Goal: Task Accomplishment & Management: Use online tool/utility

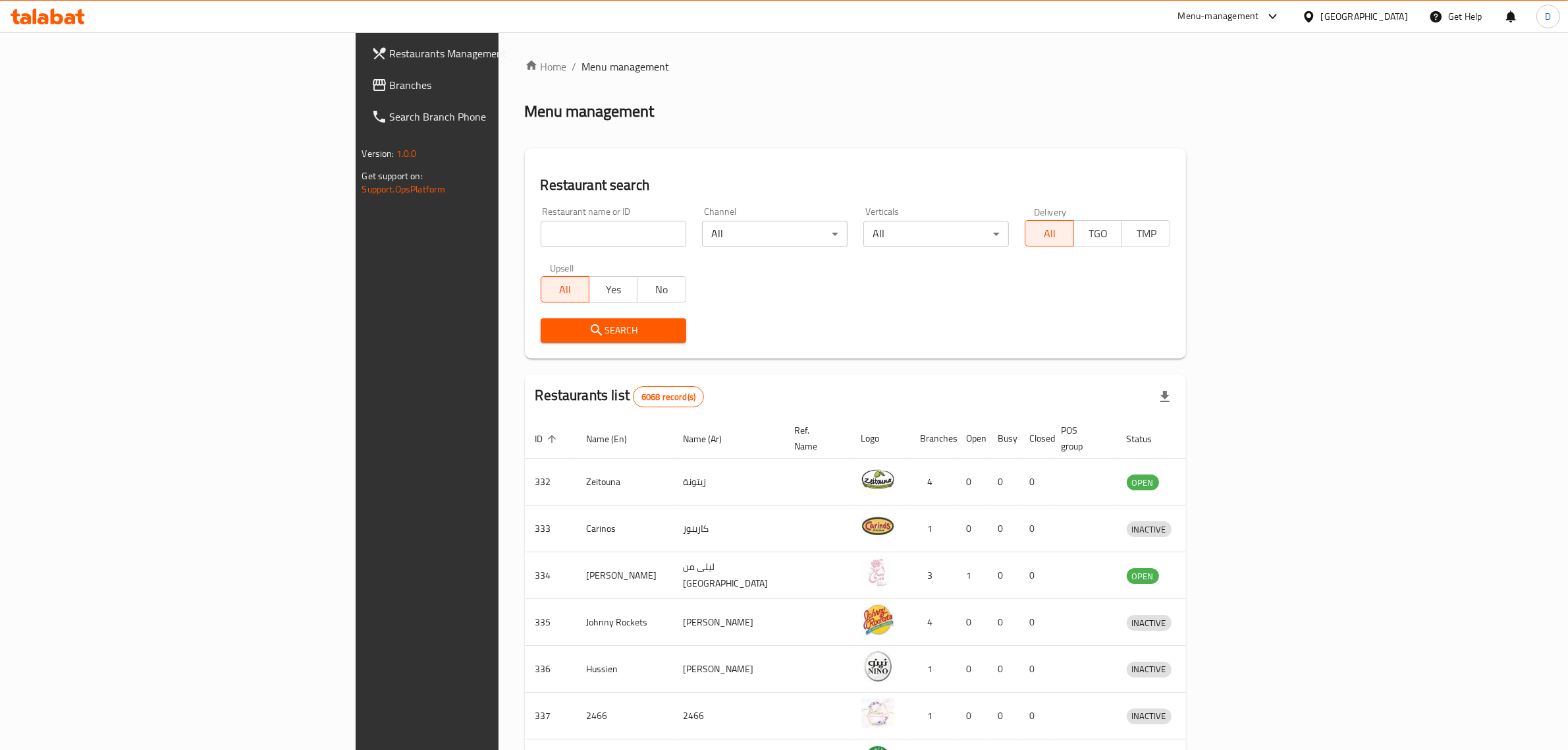
click at [540, 232] on input "search" at bounding box center [613, 234] width 145 height 27
type input "clever cupcakes"
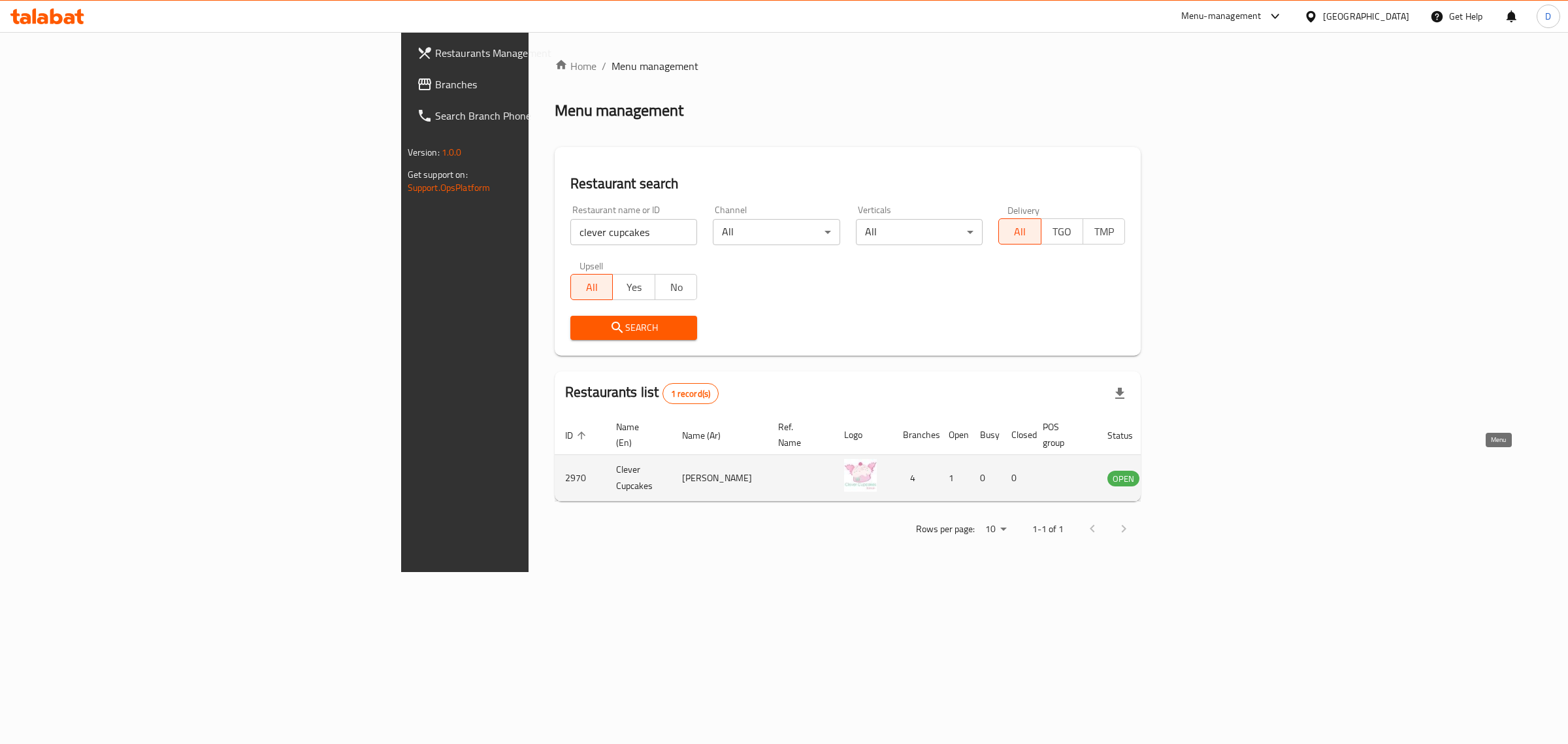
click at [1200, 470] on link "enhanced table" at bounding box center [1188, 477] width 24 height 15
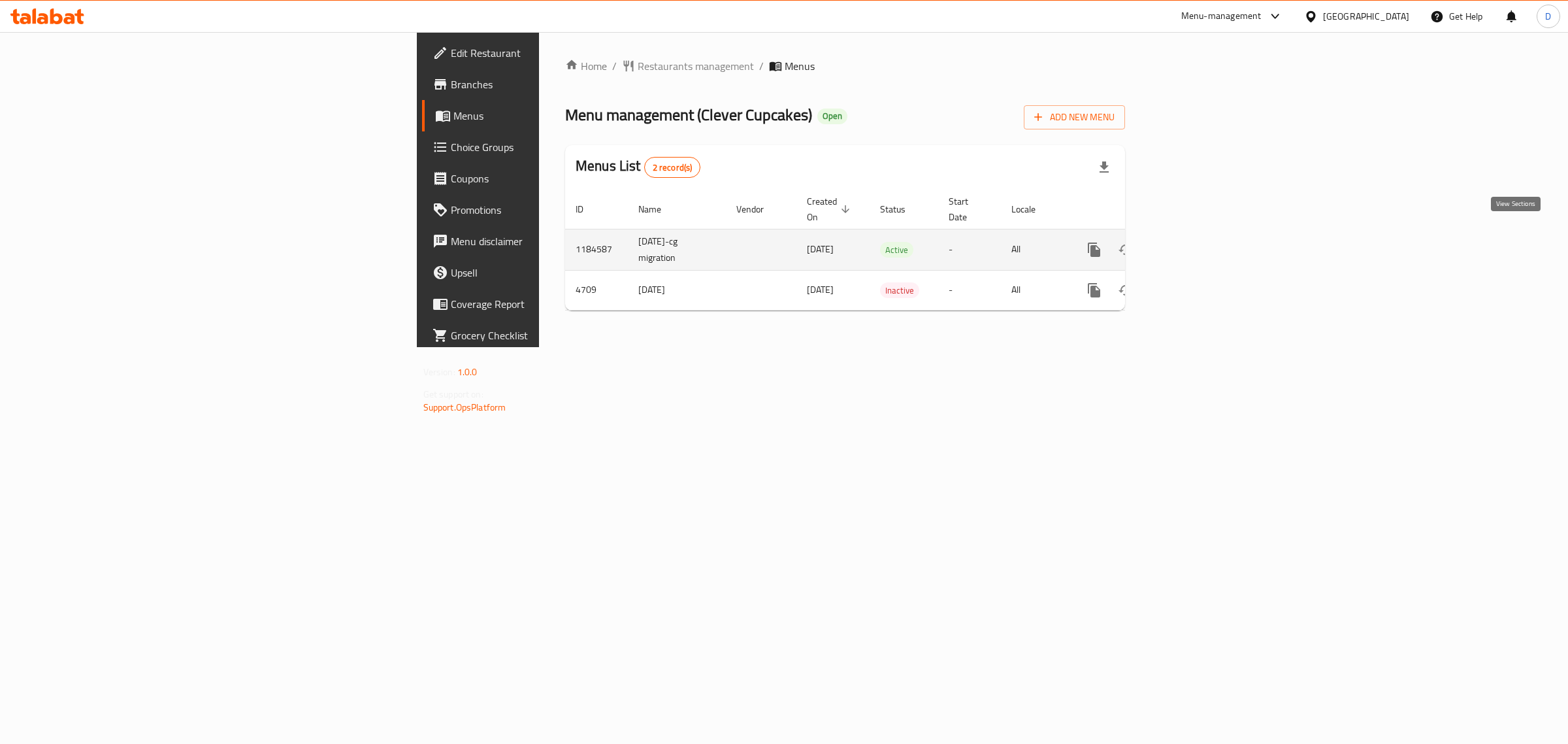
click at [1196, 242] on icon "enhanced table" at bounding box center [1188, 249] width 15 height 15
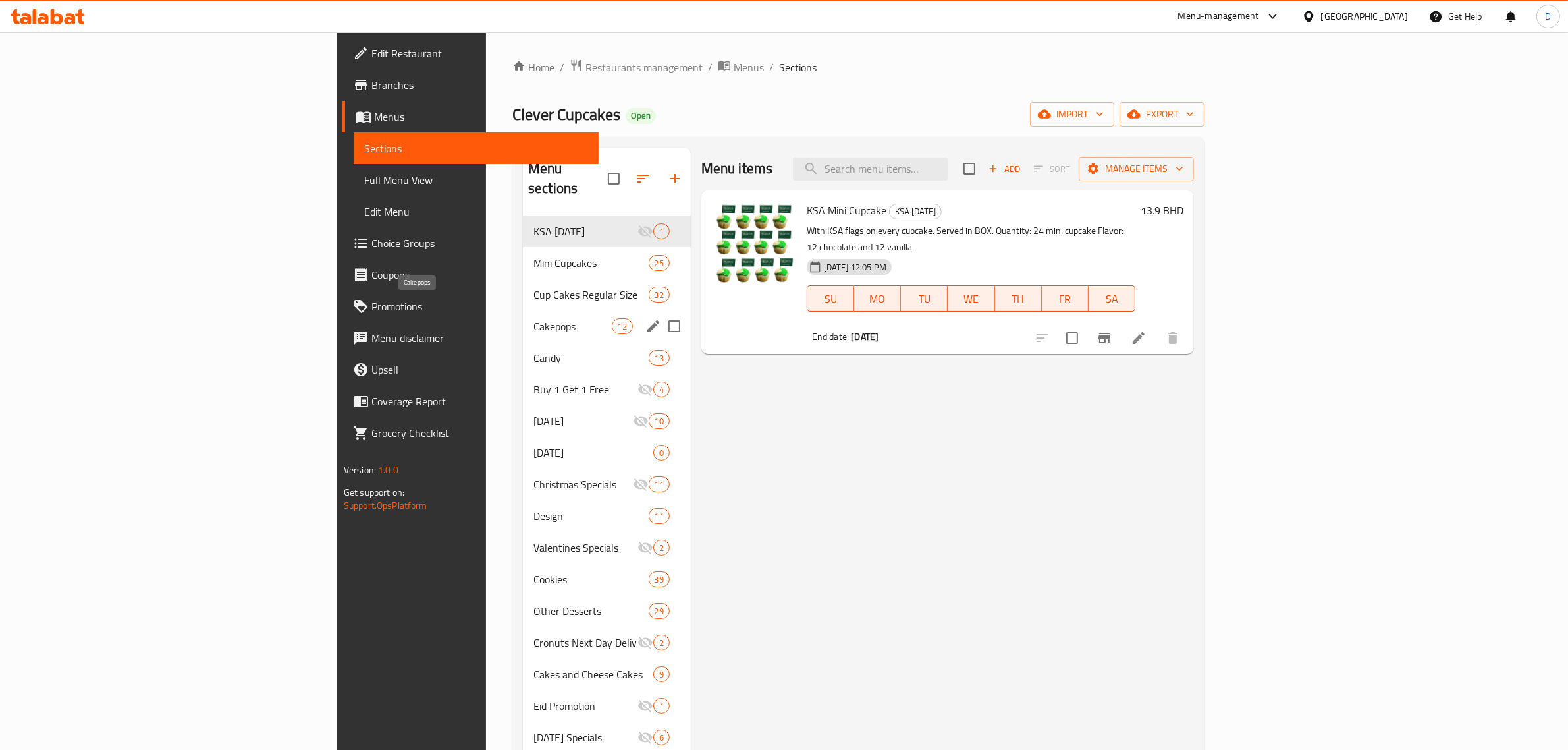
click at [534, 318] on span "Cakepops" at bounding box center [572, 325] width 77 height 15
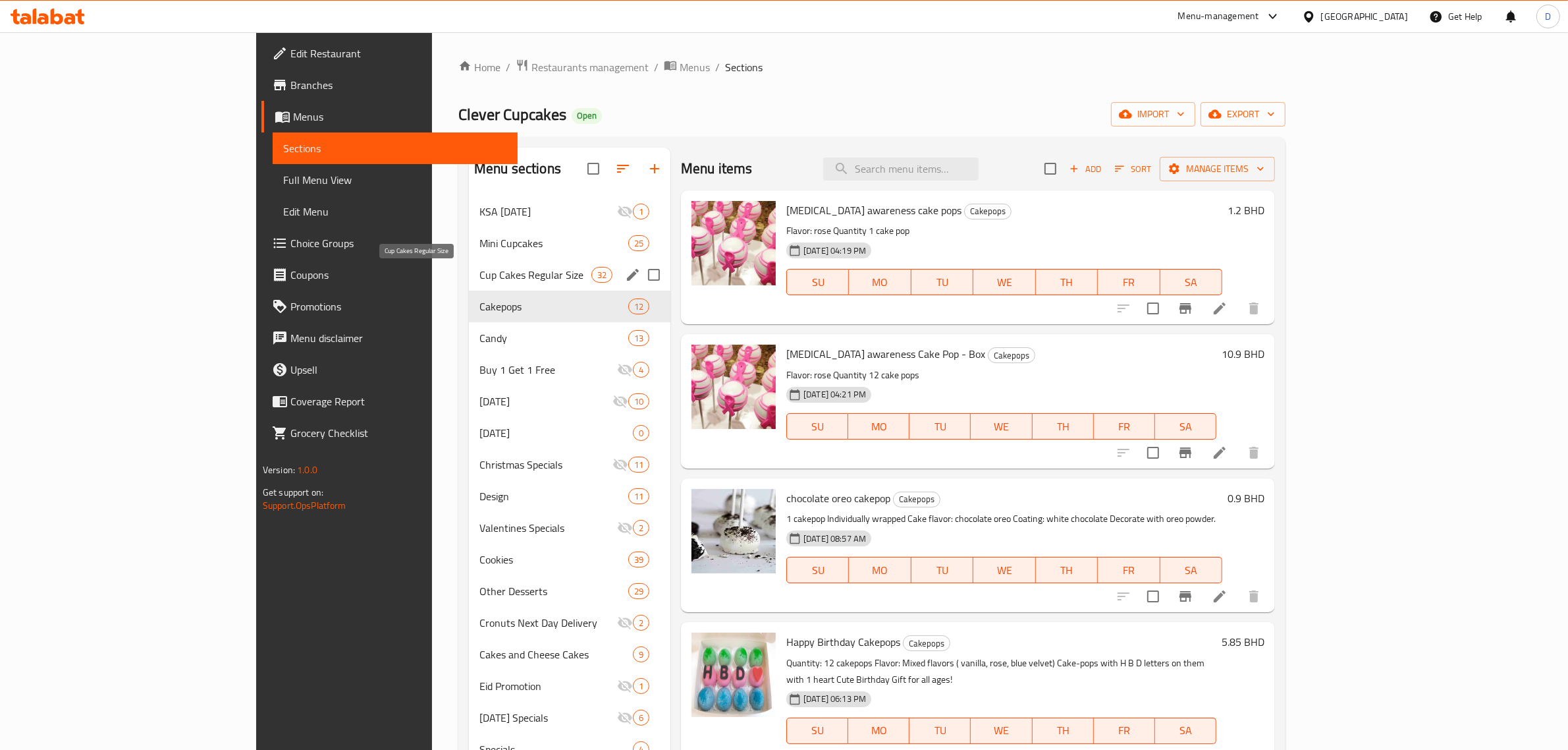
click at [479, 282] on span "Cup Cakes Regular Size" at bounding box center [535, 274] width 112 height 15
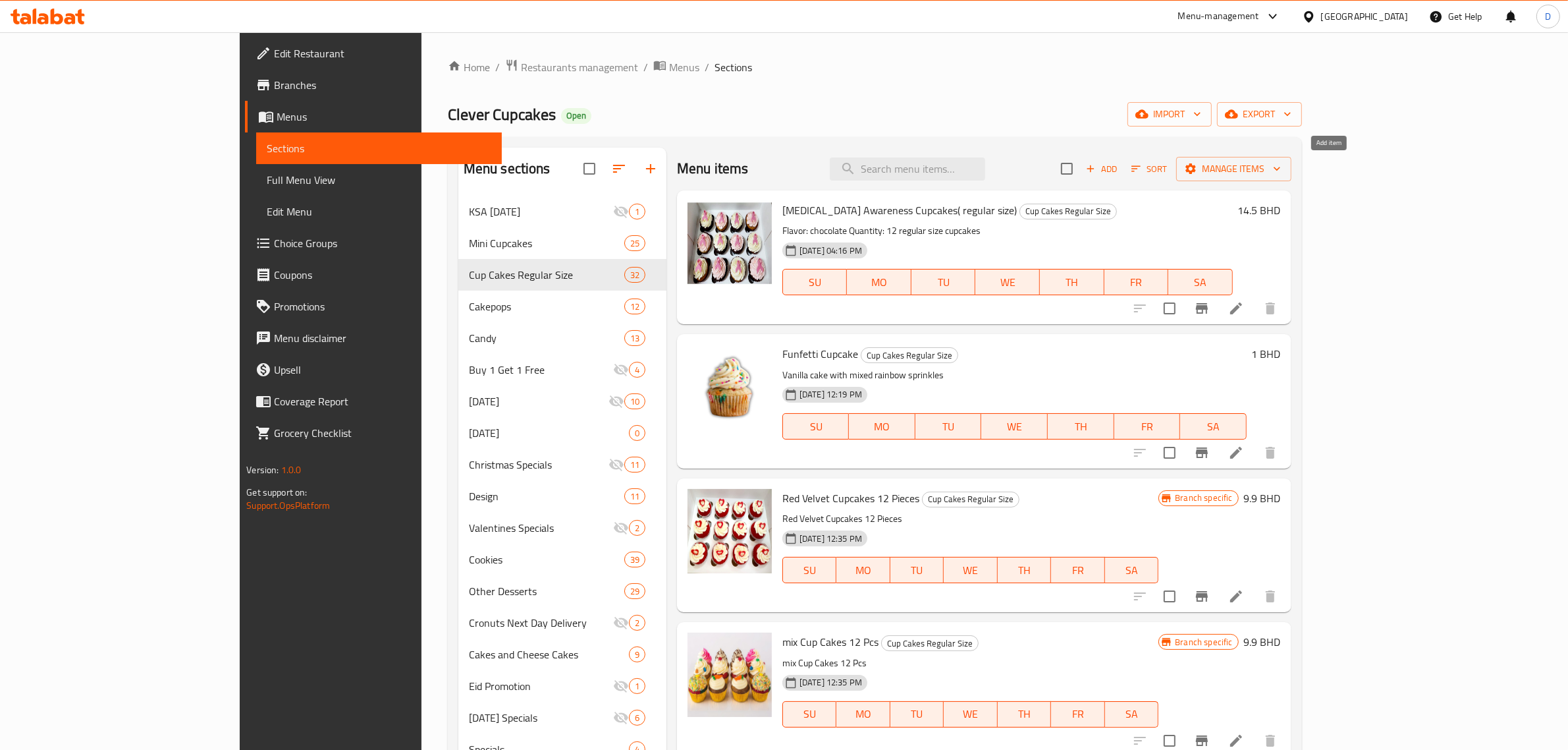
click at [1120, 175] on span "Add" at bounding box center [1101, 169] width 35 height 15
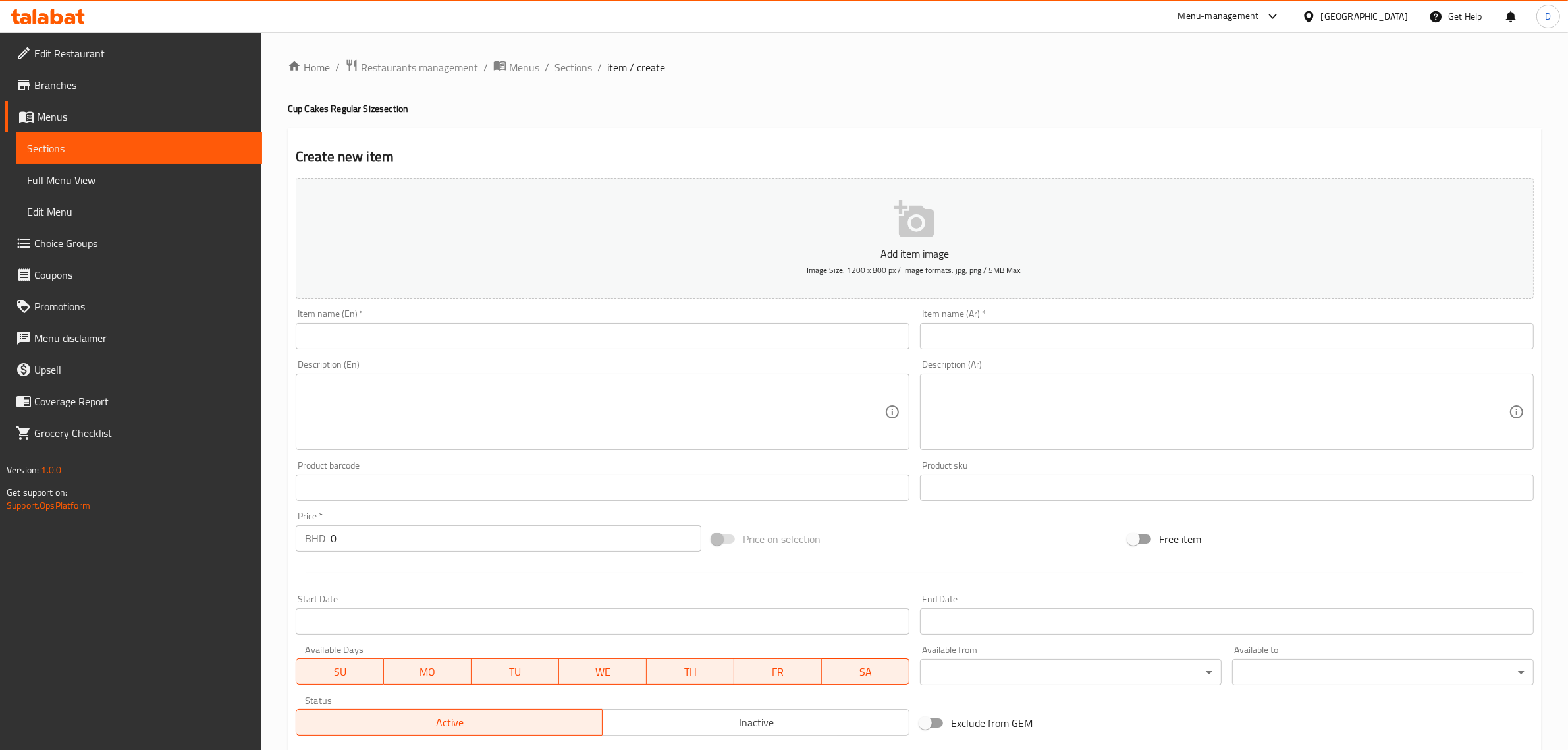
click at [693, 336] on input "text" at bounding box center [602, 336] width 614 height 27
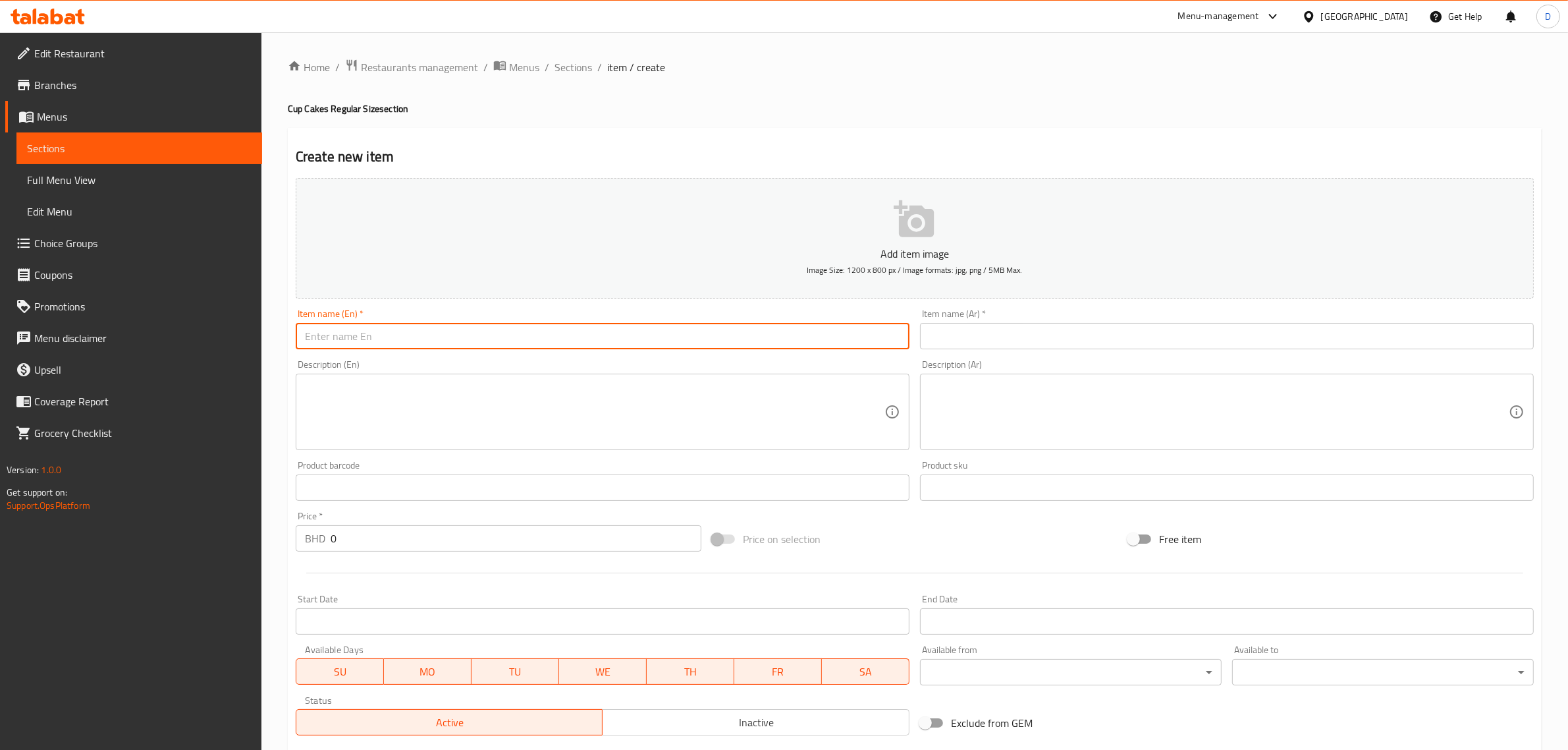
paste input "Teacher Day Cupcakes"
click at [689, 326] on input "Teacher Day Cupcakes" at bounding box center [602, 336] width 614 height 27
type input "Teacher Day Cupcakes"
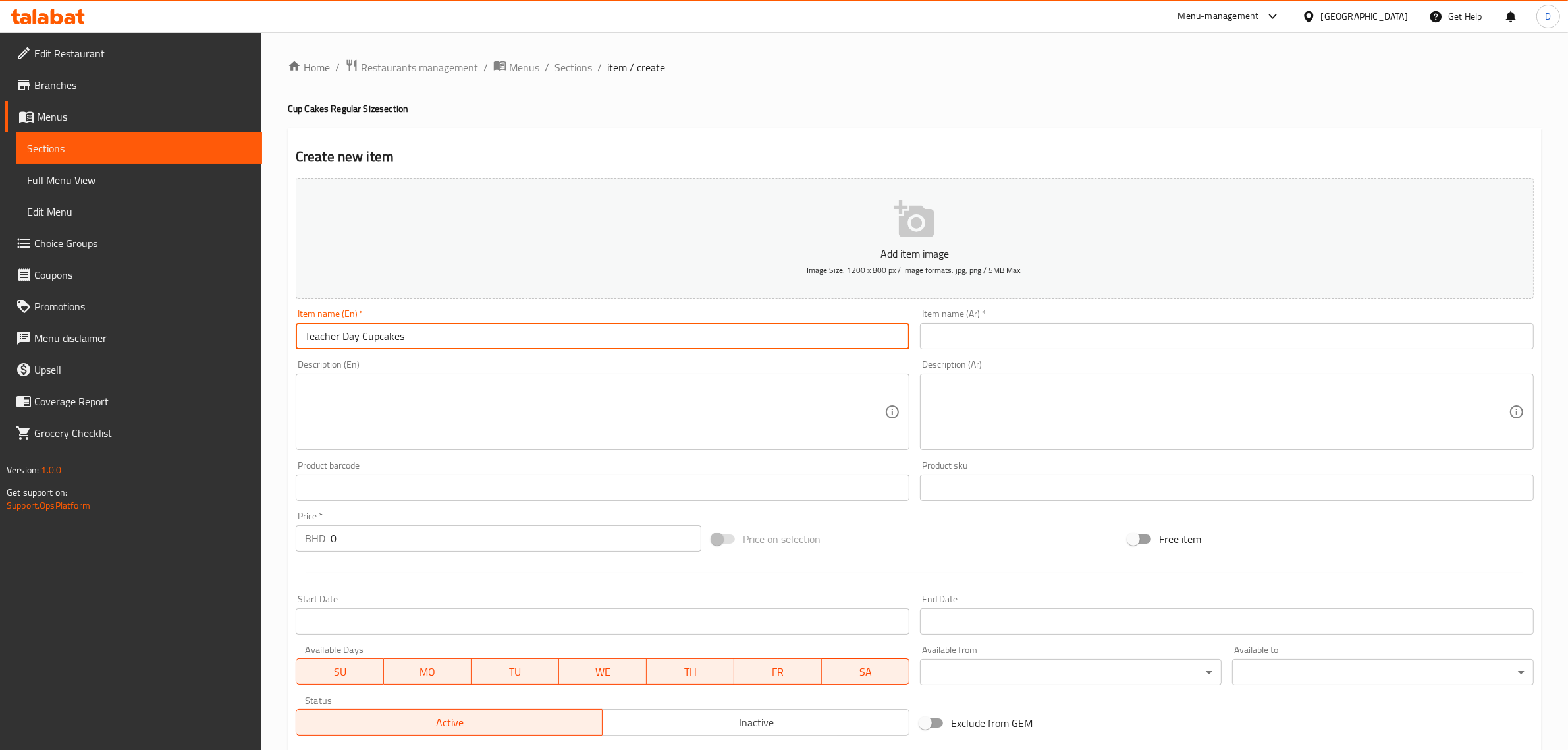
click at [960, 336] on input "text" at bounding box center [1227, 336] width 614 height 27
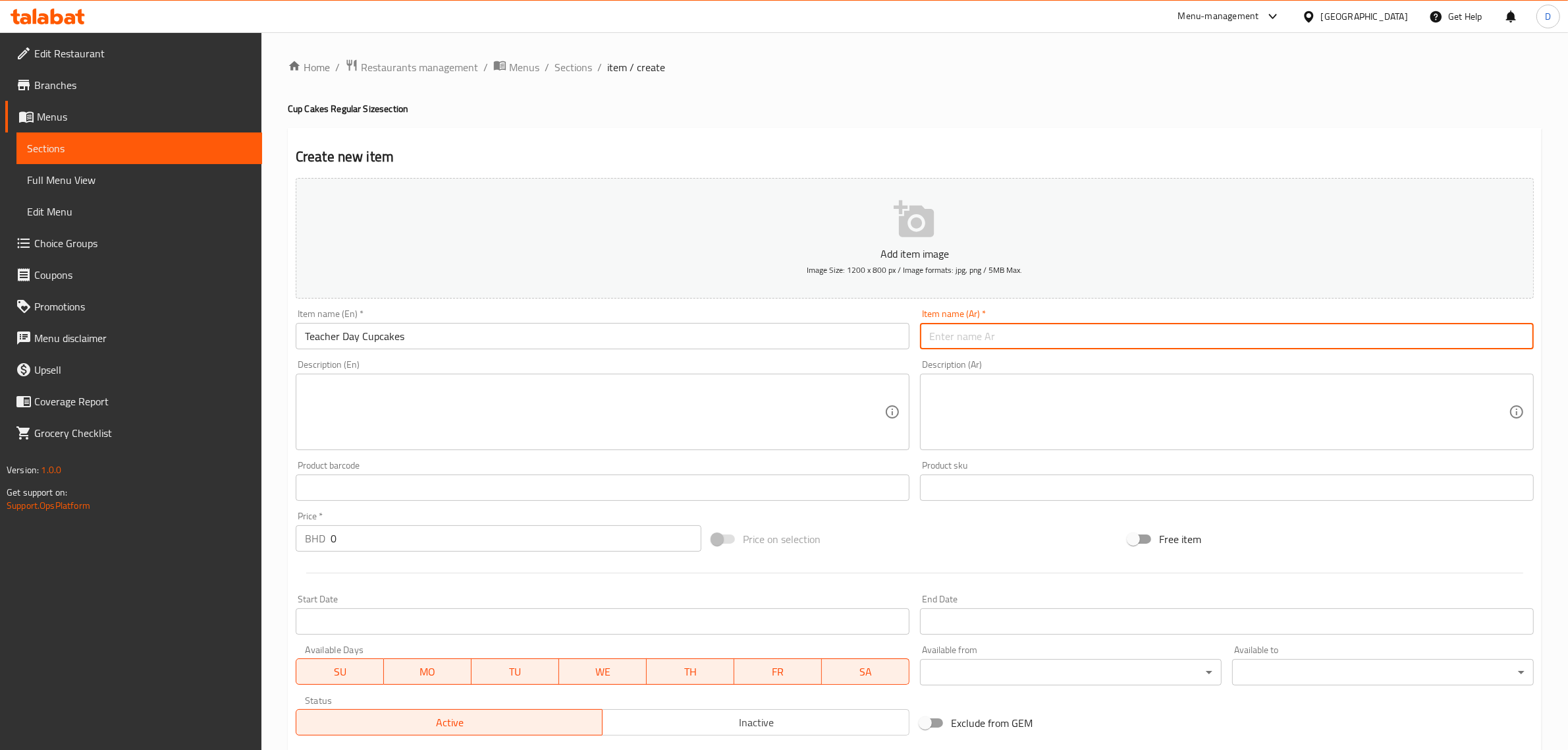
paste input "كعكات [DATE]"
type input "كعكات [DATE]"
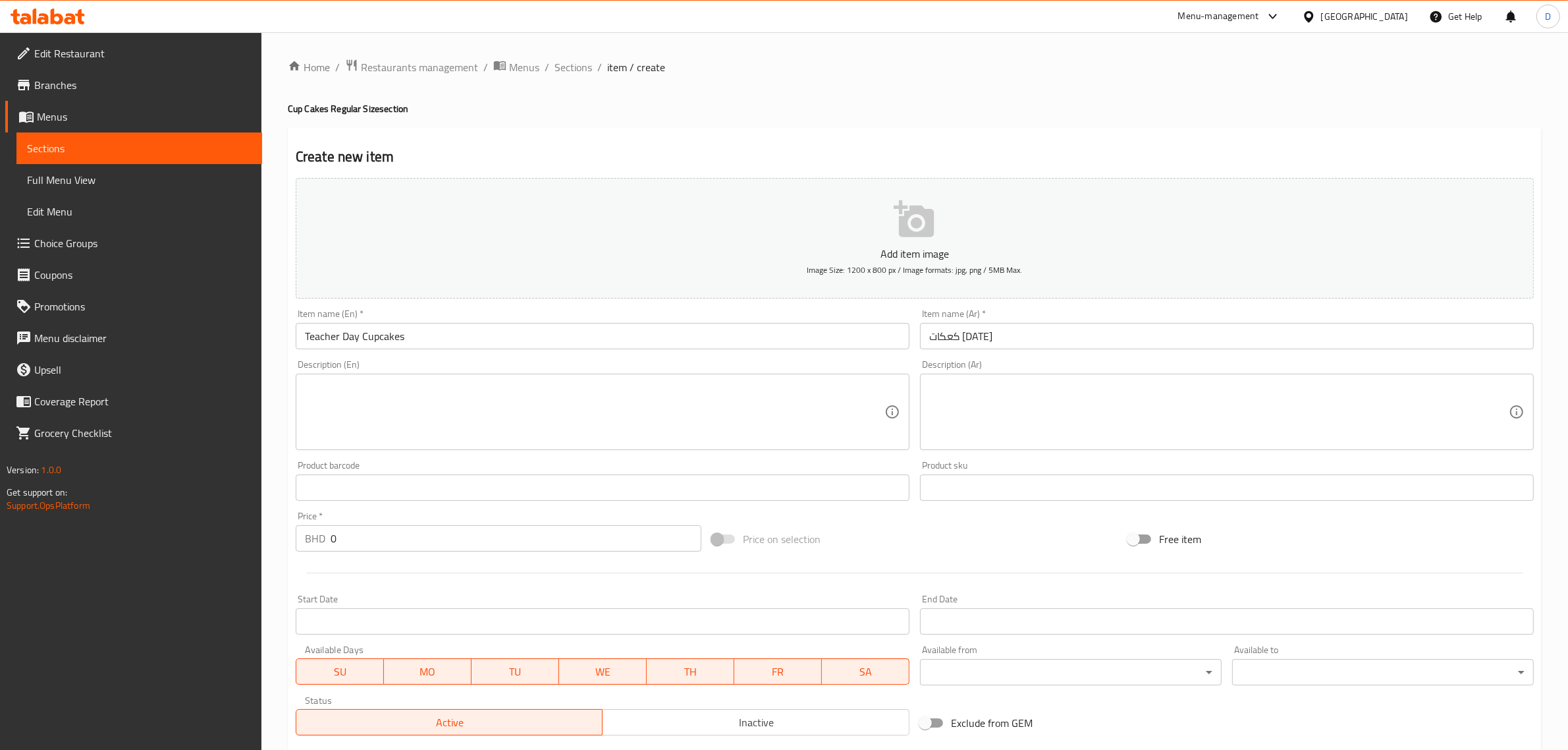
click at [481, 429] on textarea at bounding box center [595, 412] width 579 height 63
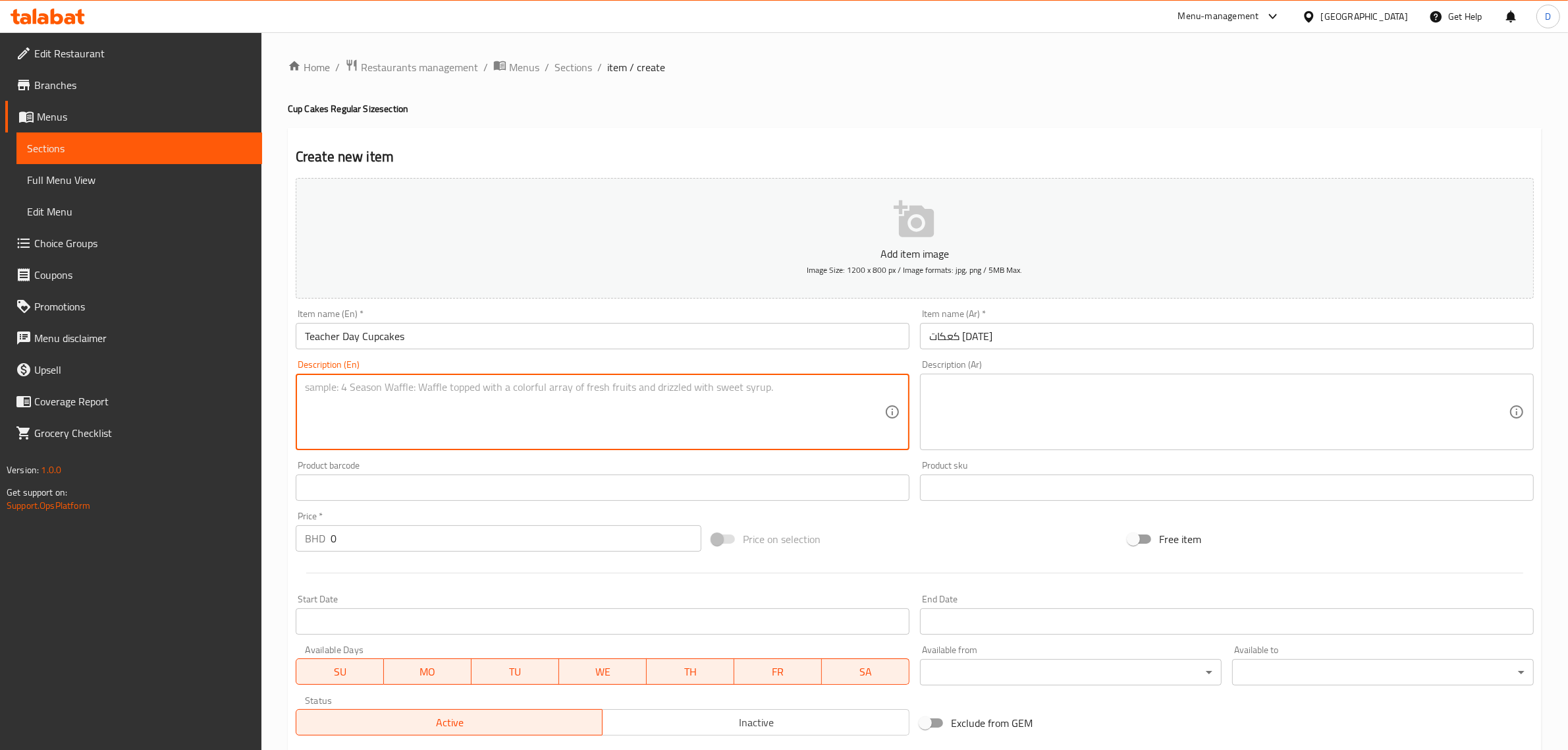
paste textarea "Description: best for celebrating teachers day. It includes 10 mixed flavor cup…"
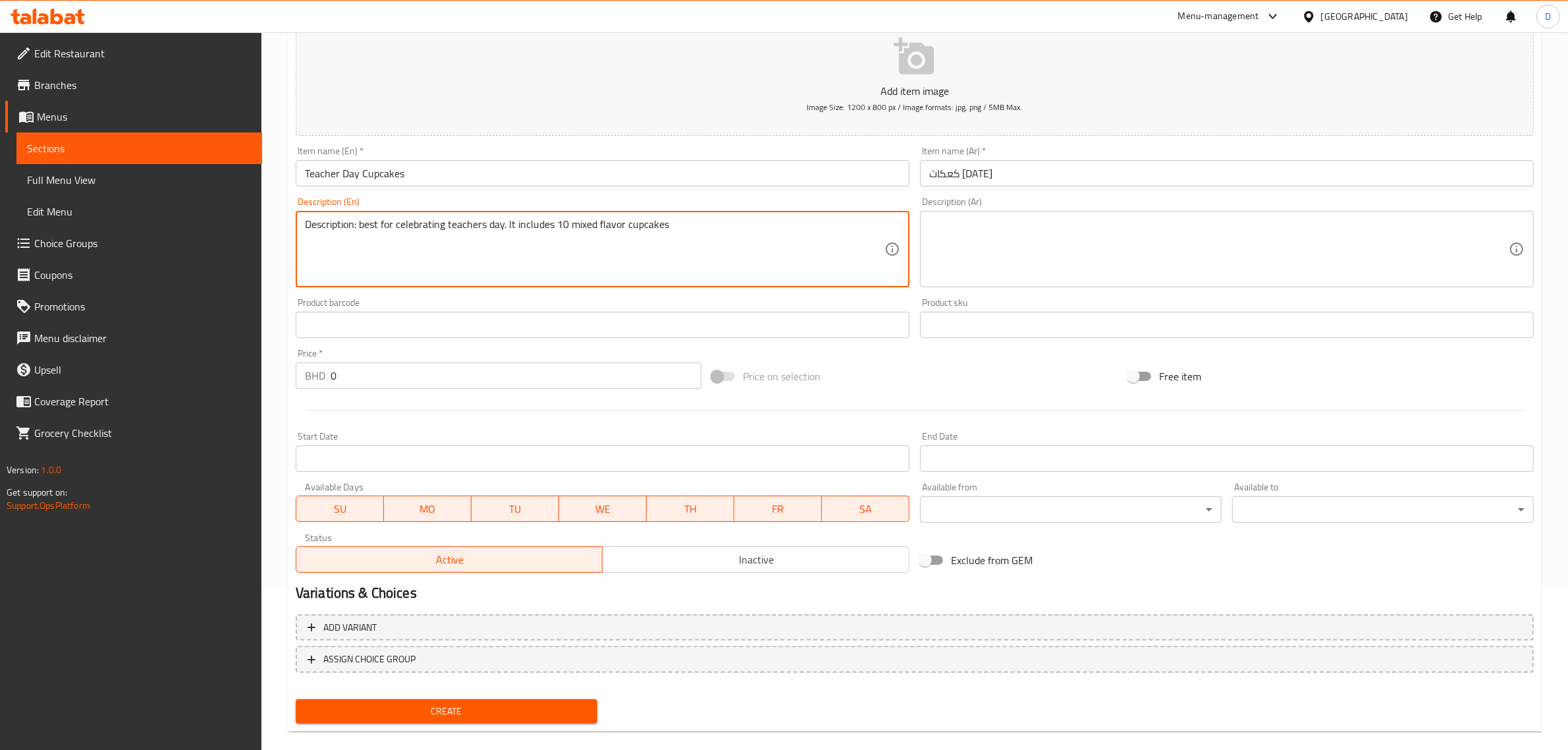
scroll to position [164, 0]
type textarea "Description: best for celebrating teachers day. It includes 10 mixed flavor cup…"
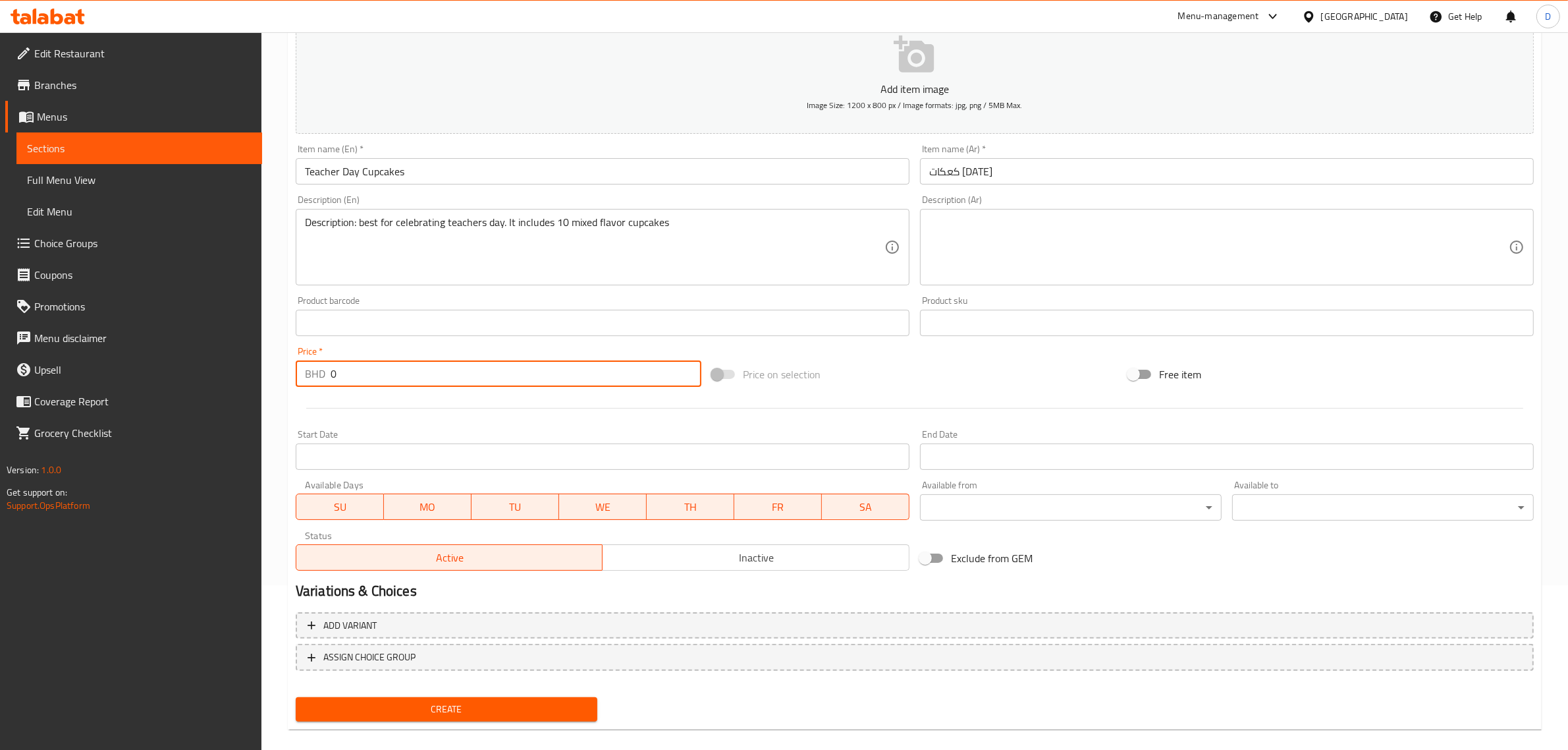
drag, startPoint x: 357, startPoint y: 376, endPoint x: 301, endPoint y: 379, distance: 56.1
click at [301, 379] on div "BHD 0 Price *" at bounding box center [498, 374] width 405 height 27
type input "19.5"
click at [851, 347] on div "Add item image Image Size: 1200 x 800 px / Image formats: jpg, png / 5MB Max. I…" at bounding box center [915, 292] width 1249 height 568
drag, startPoint x: 397, startPoint y: 236, endPoint x: 366, endPoint y: 234, distance: 31.1
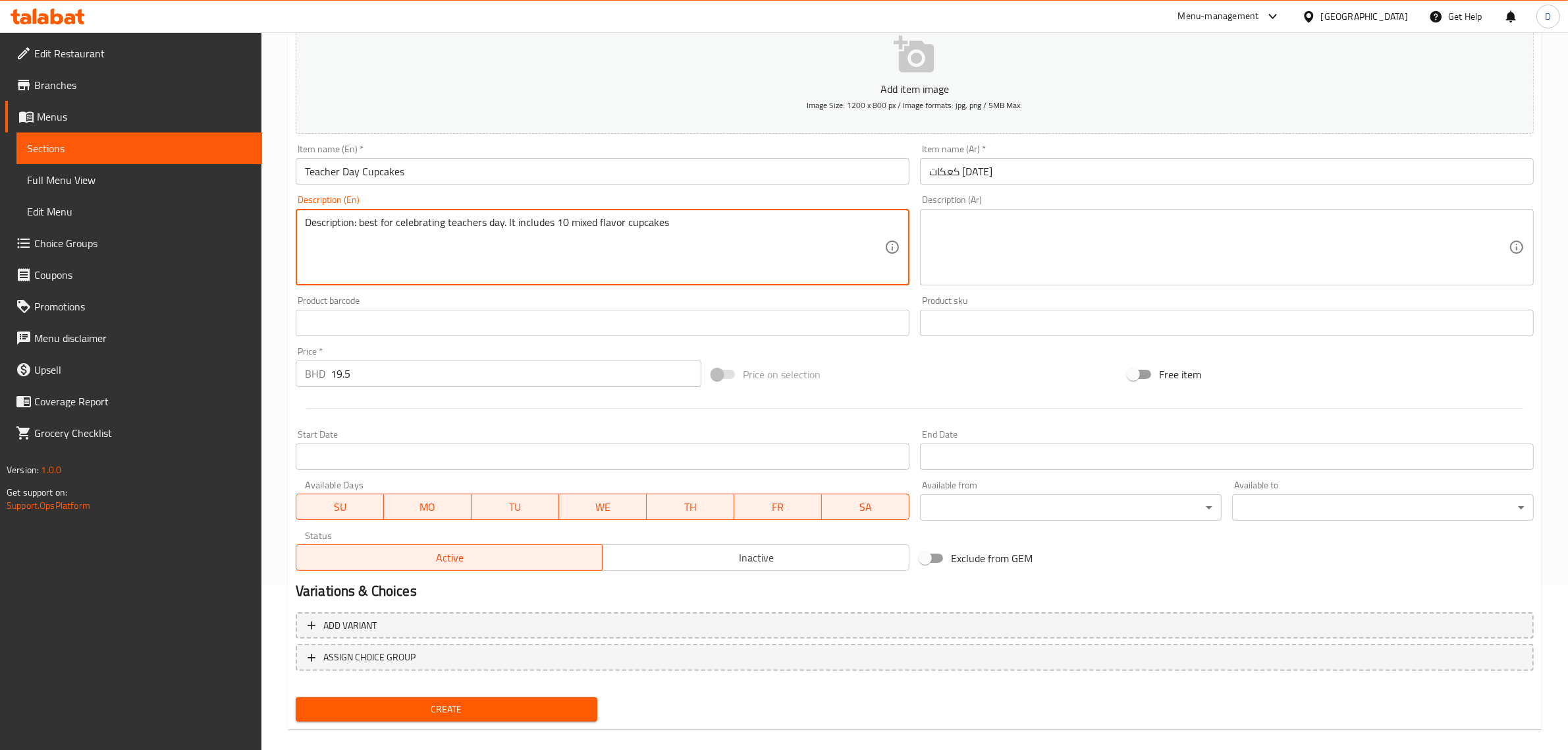
drag, startPoint x: 358, startPoint y: 226, endPoint x: 271, endPoint y: 224, distance: 87.0
click at [271, 224] on div "Home / Restaurants management / Menus / Sections / item / create Cup Cakes Regu…" at bounding box center [915, 316] width 1306 height 898
click at [627, 229] on textarea "Best for celebrating teachers day. It includes 10 mixed flavor cupcakes" at bounding box center [595, 247] width 579 height 63
paste textarea "Flavors: mixed"
type textarea "Best for celebrating teachers day. It includes 10 mixed flavor cupcakes Flavors…"
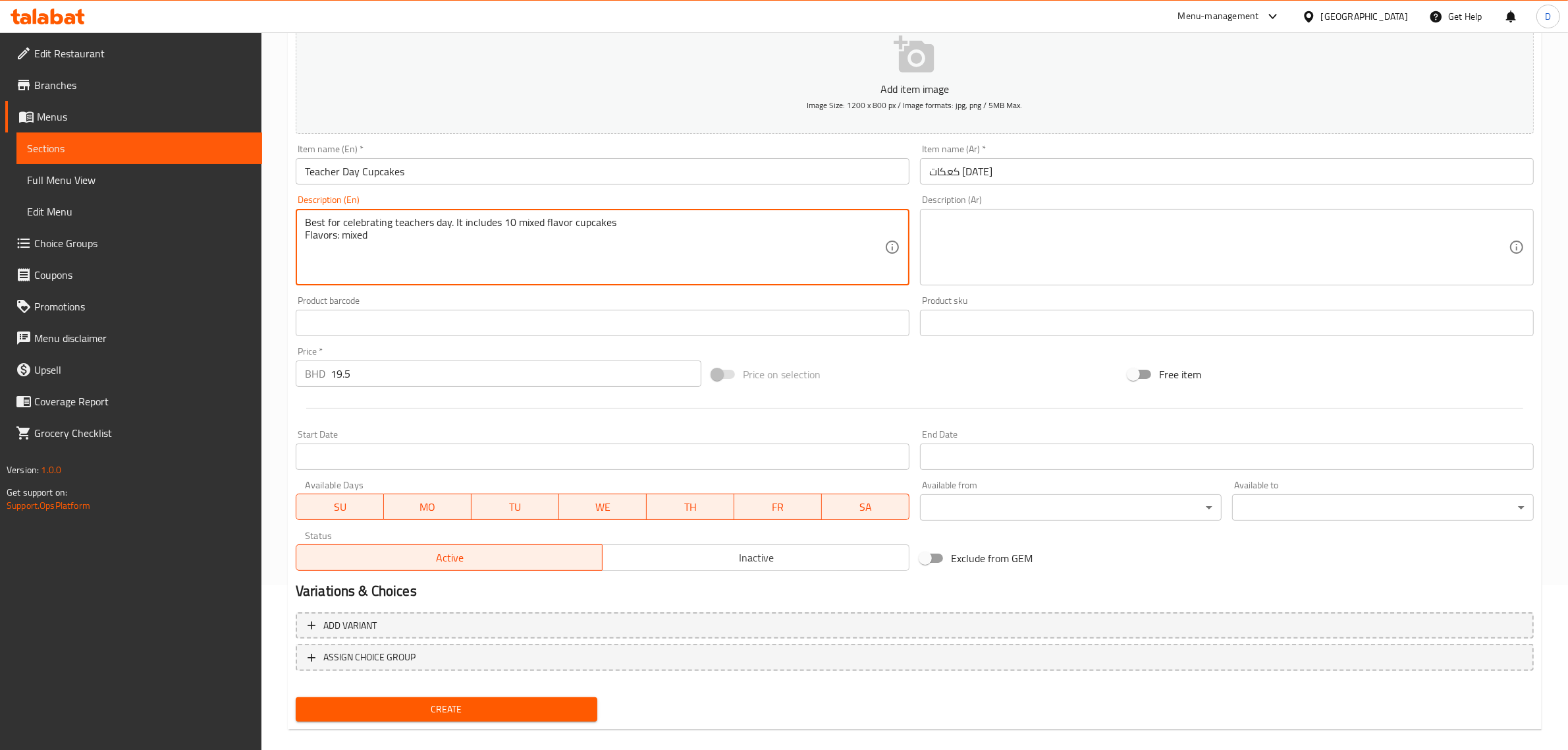
click at [853, 369] on div "Price on selection" at bounding box center [915, 374] width 417 height 35
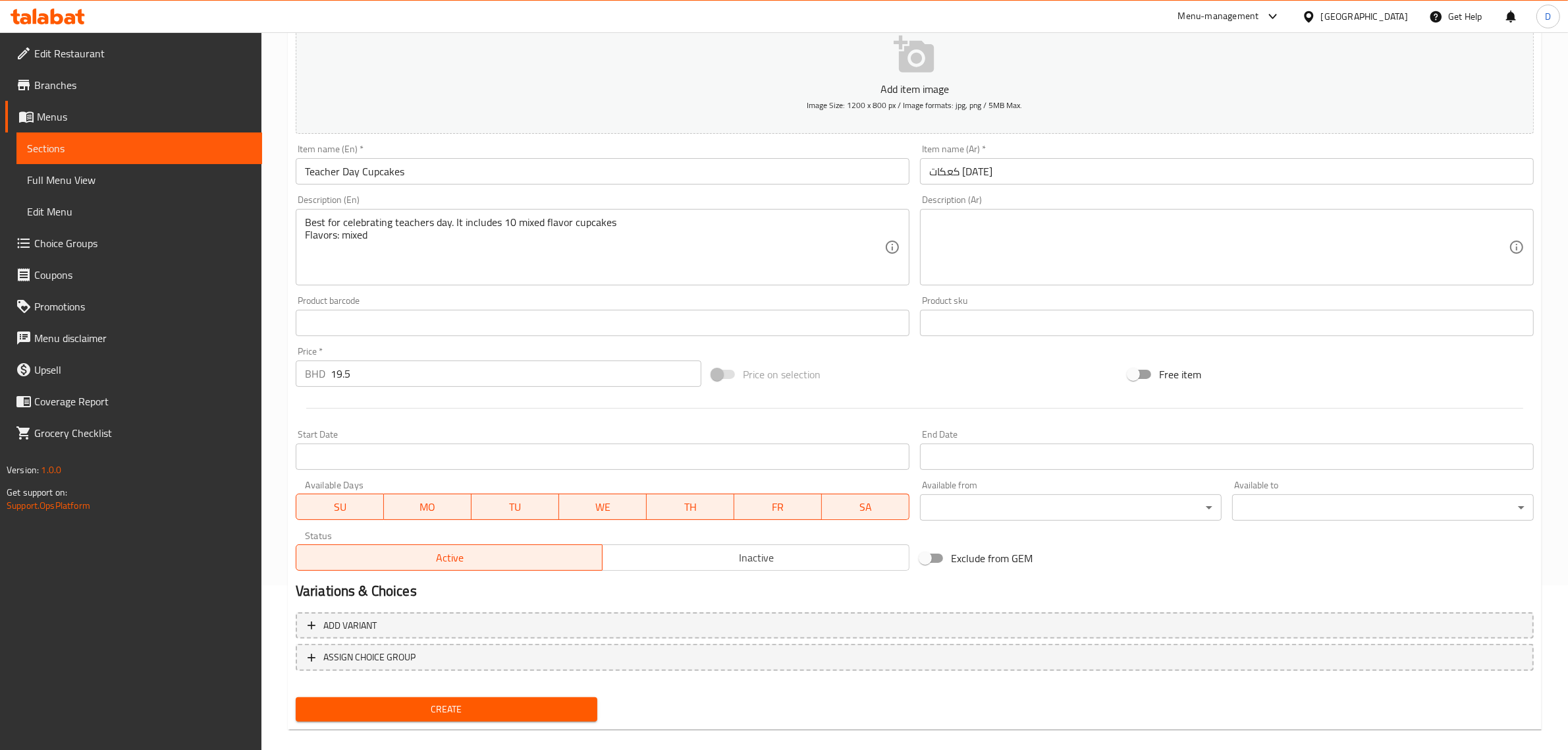
click at [966, 381] on div "Price on selection" at bounding box center [915, 374] width 417 height 35
click at [968, 379] on div "Price on selection" at bounding box center [915, 374] width 417 height 35
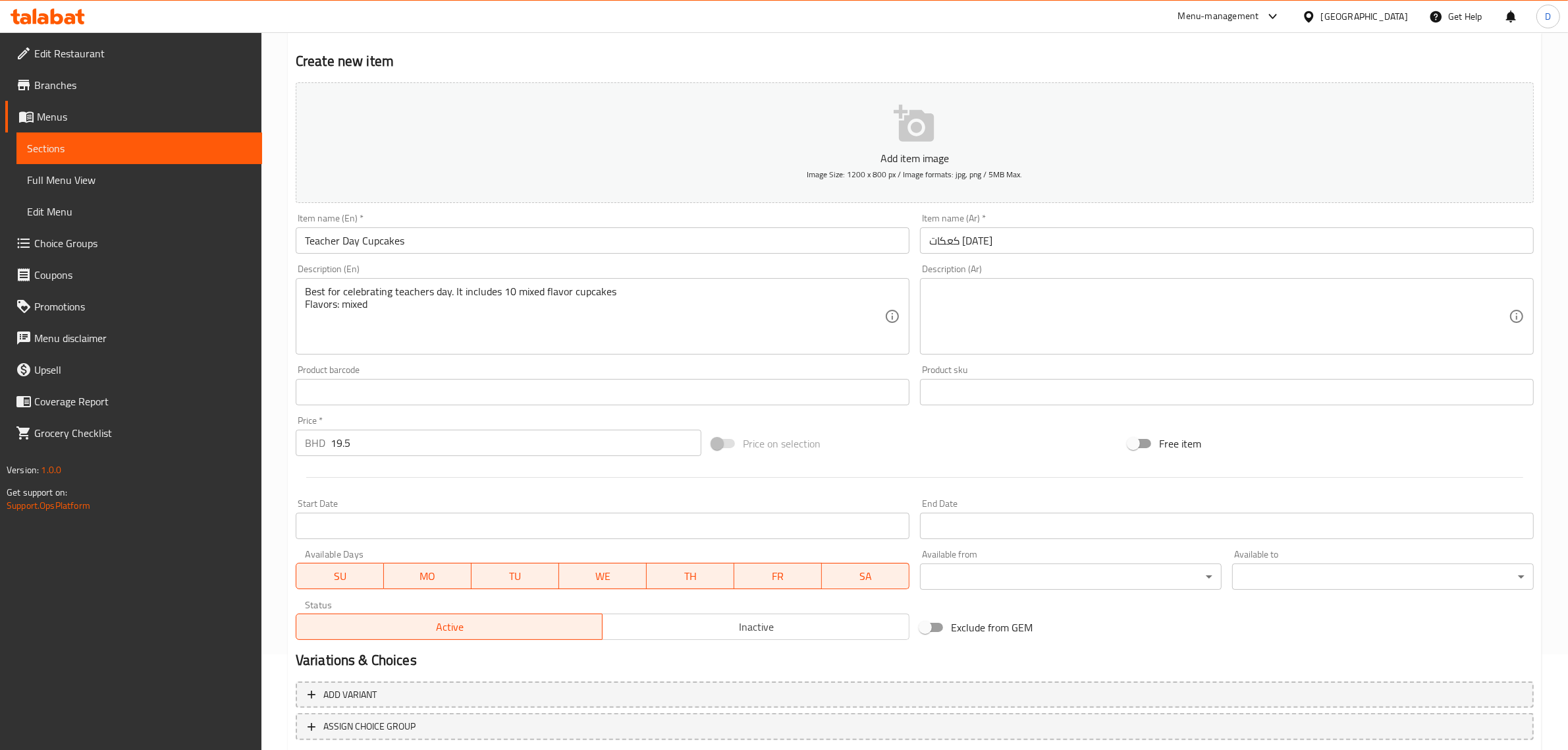
scroll to position [0, 0]
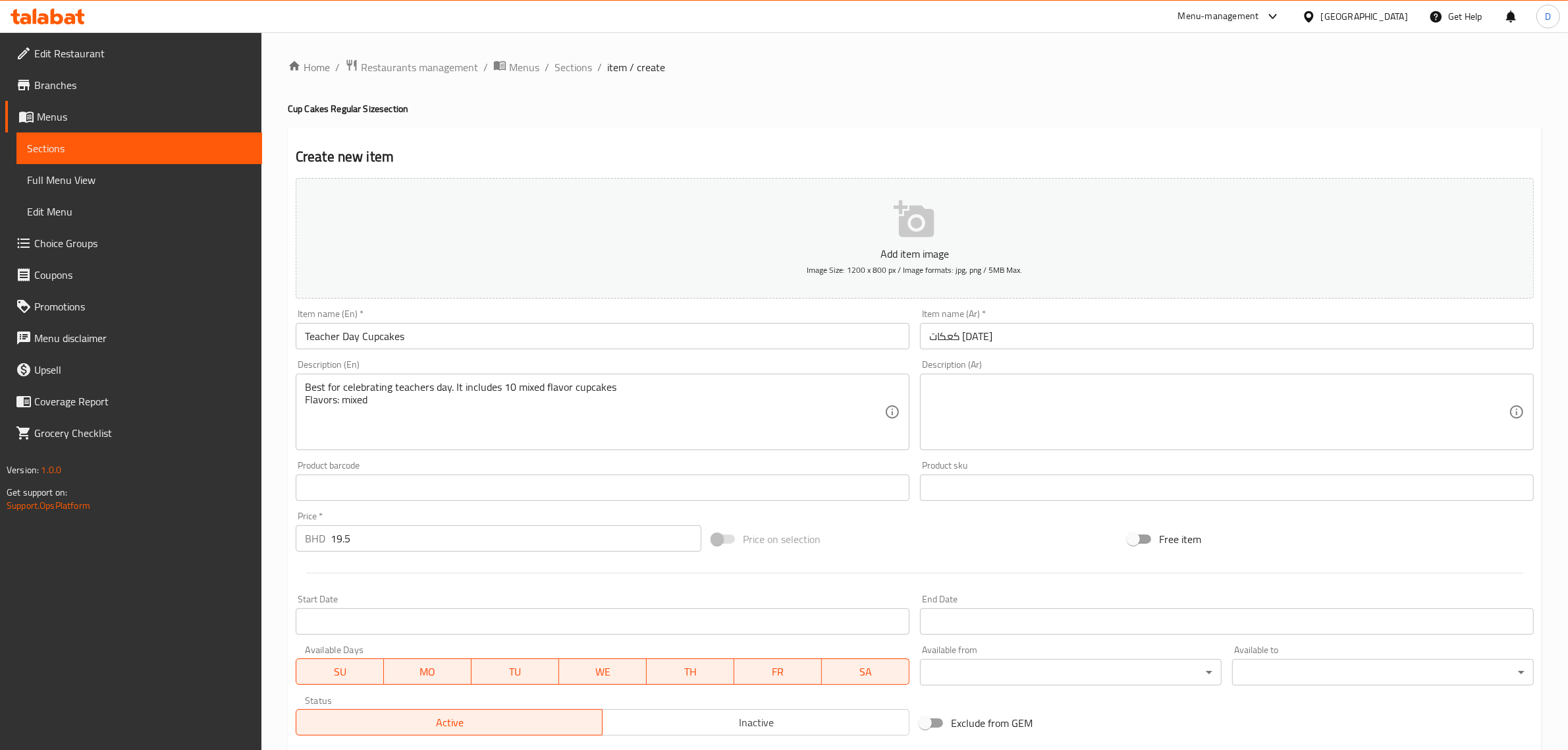
click at [858, 150] on h2 "Create new item" at bounding box center [914, 156] width 1238 height 20
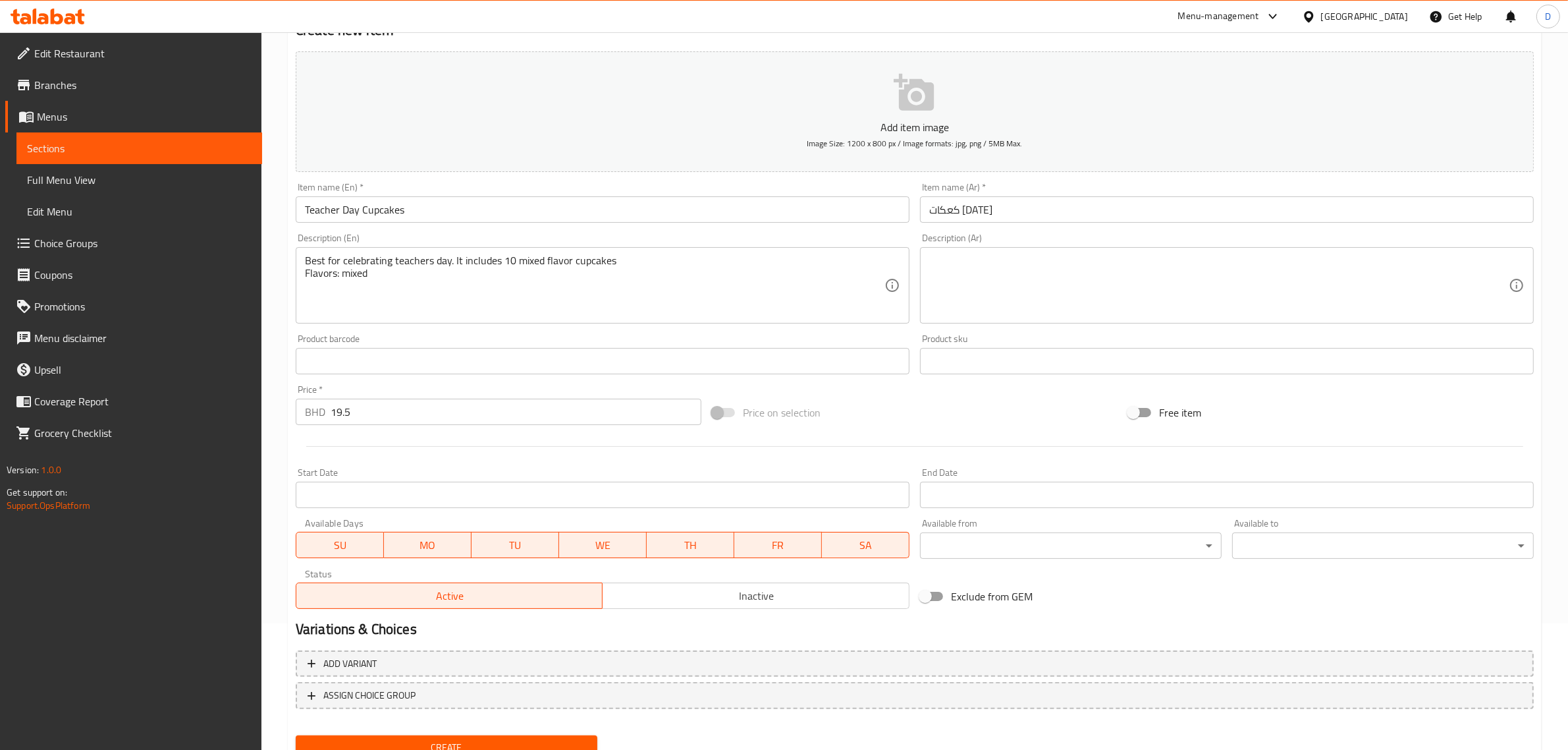
scroll to position [178, 0]
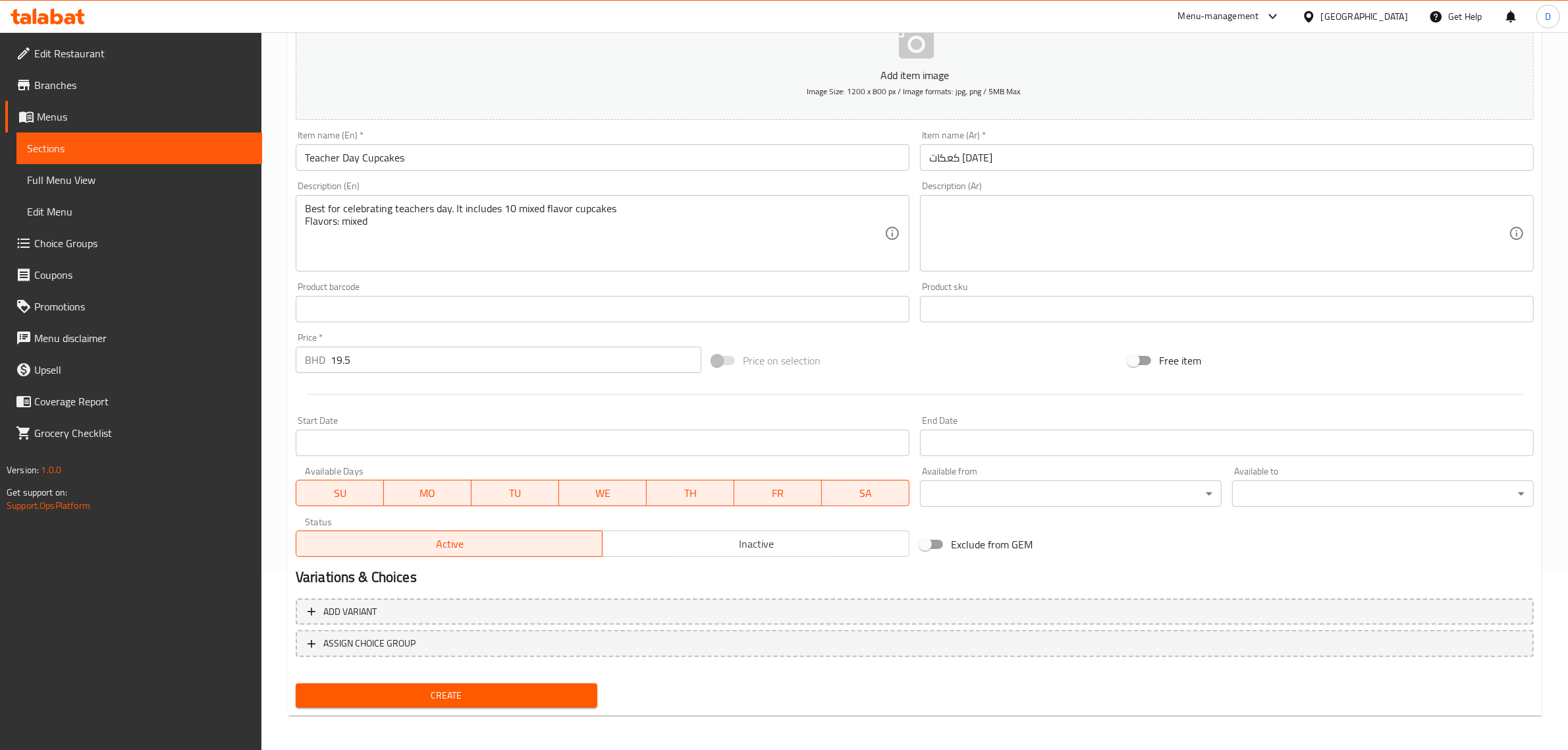
click at [961, 355] on div "Price on selection" at bounding box center [915, 361] width 417 height 35
click at [470, 684] on button "Create" at bounding box center [446, 695] width 302 height 24
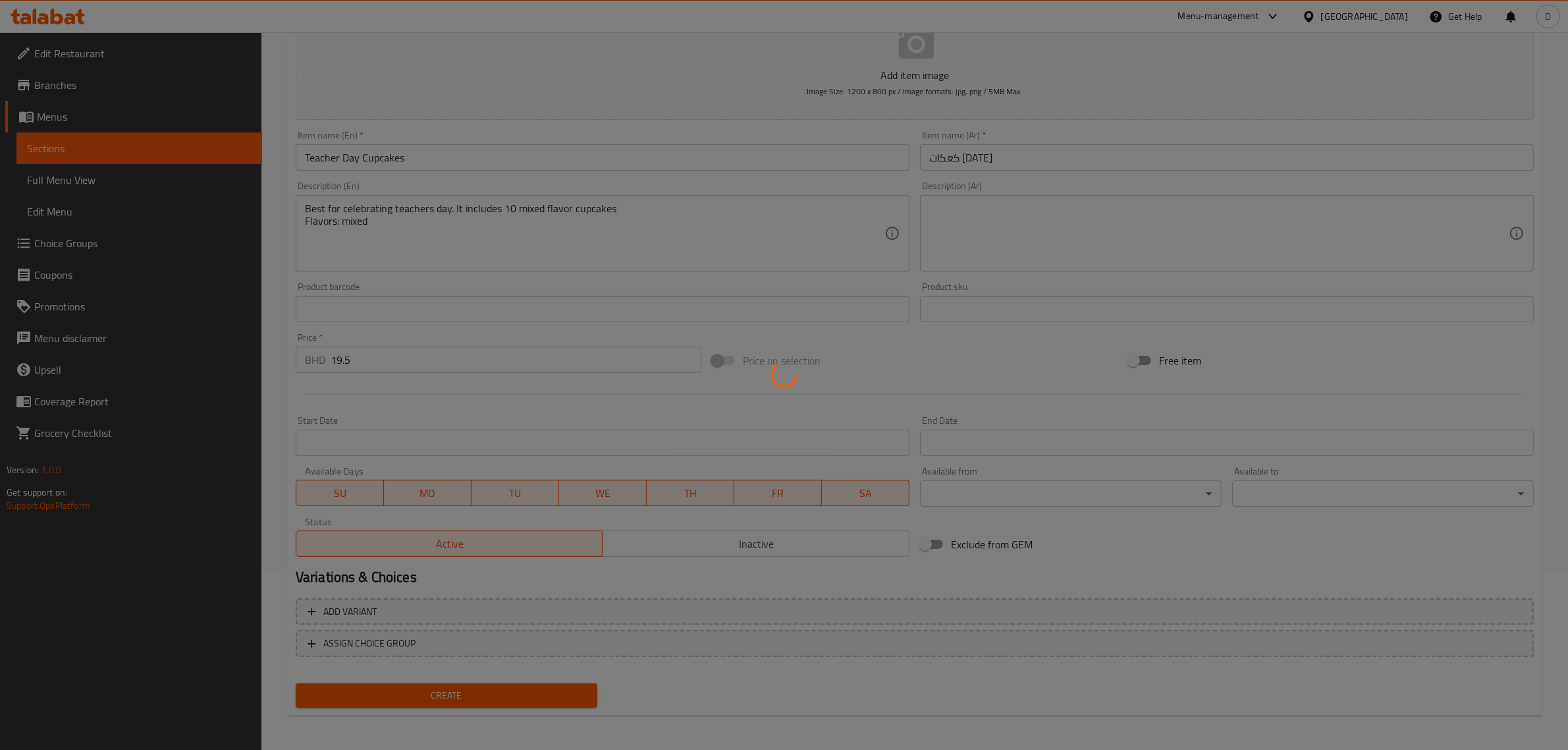
type input "0"
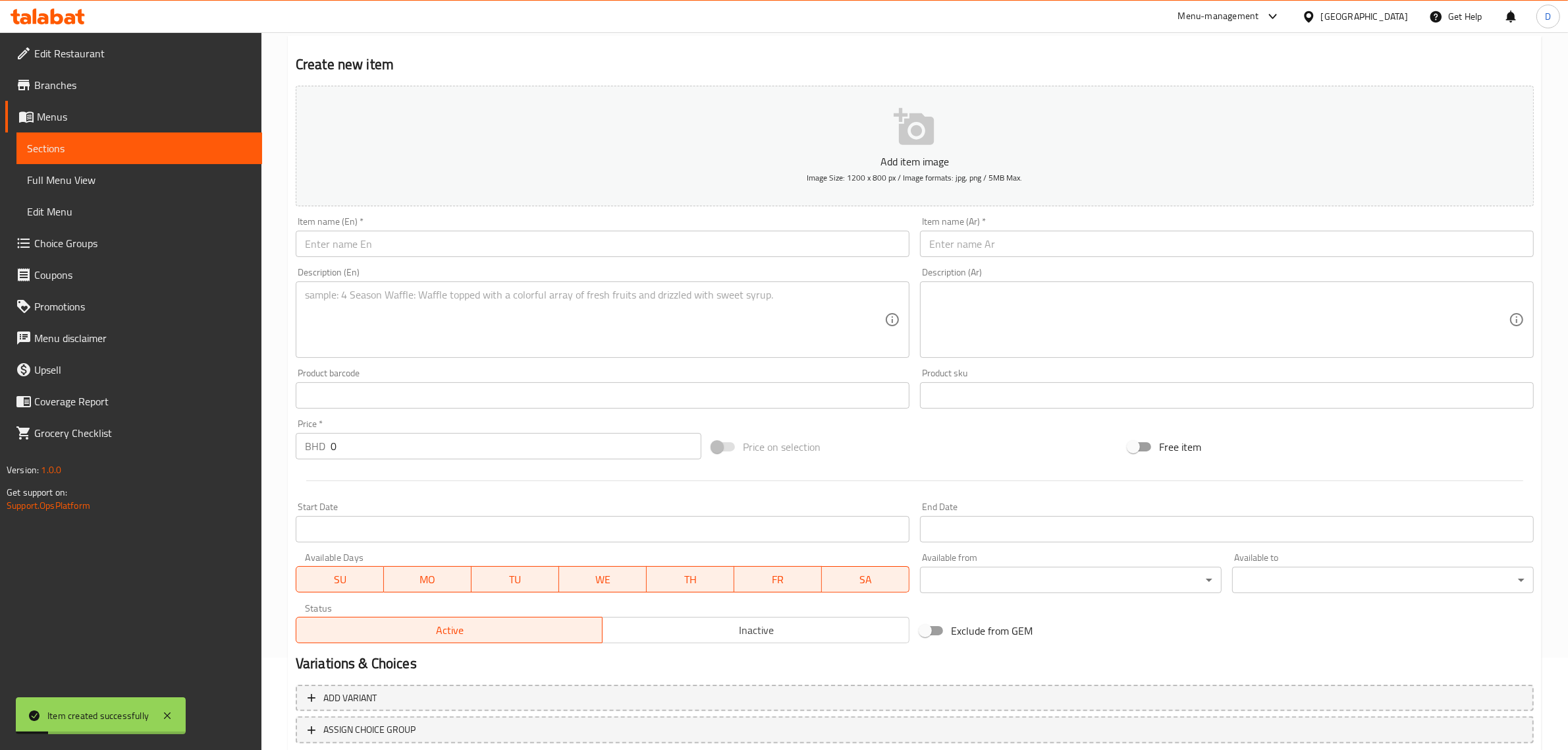
scroll to position [0, 0]
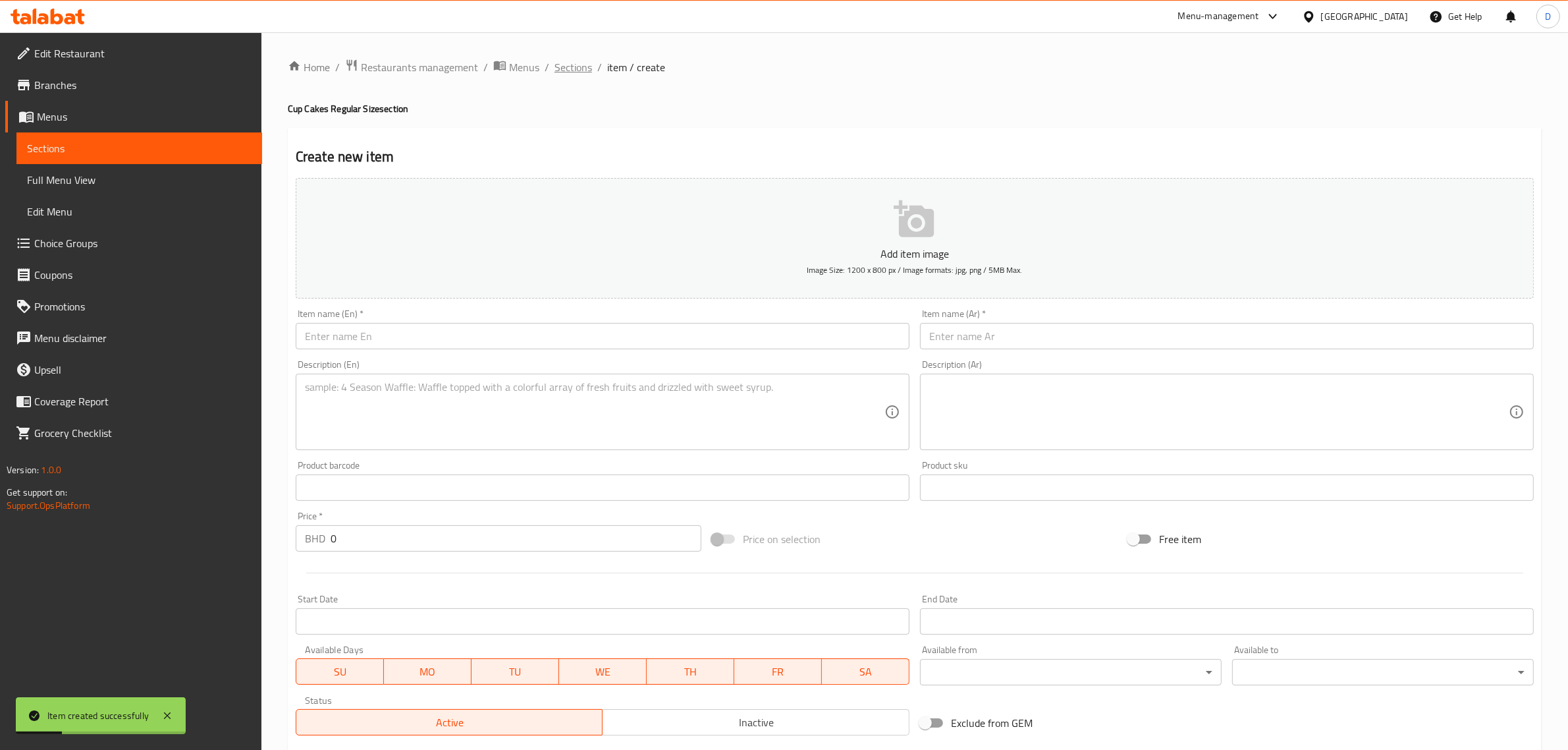
click at [564, 64] on span "Sections" at bounding box center [573, 66] width 38 height 15
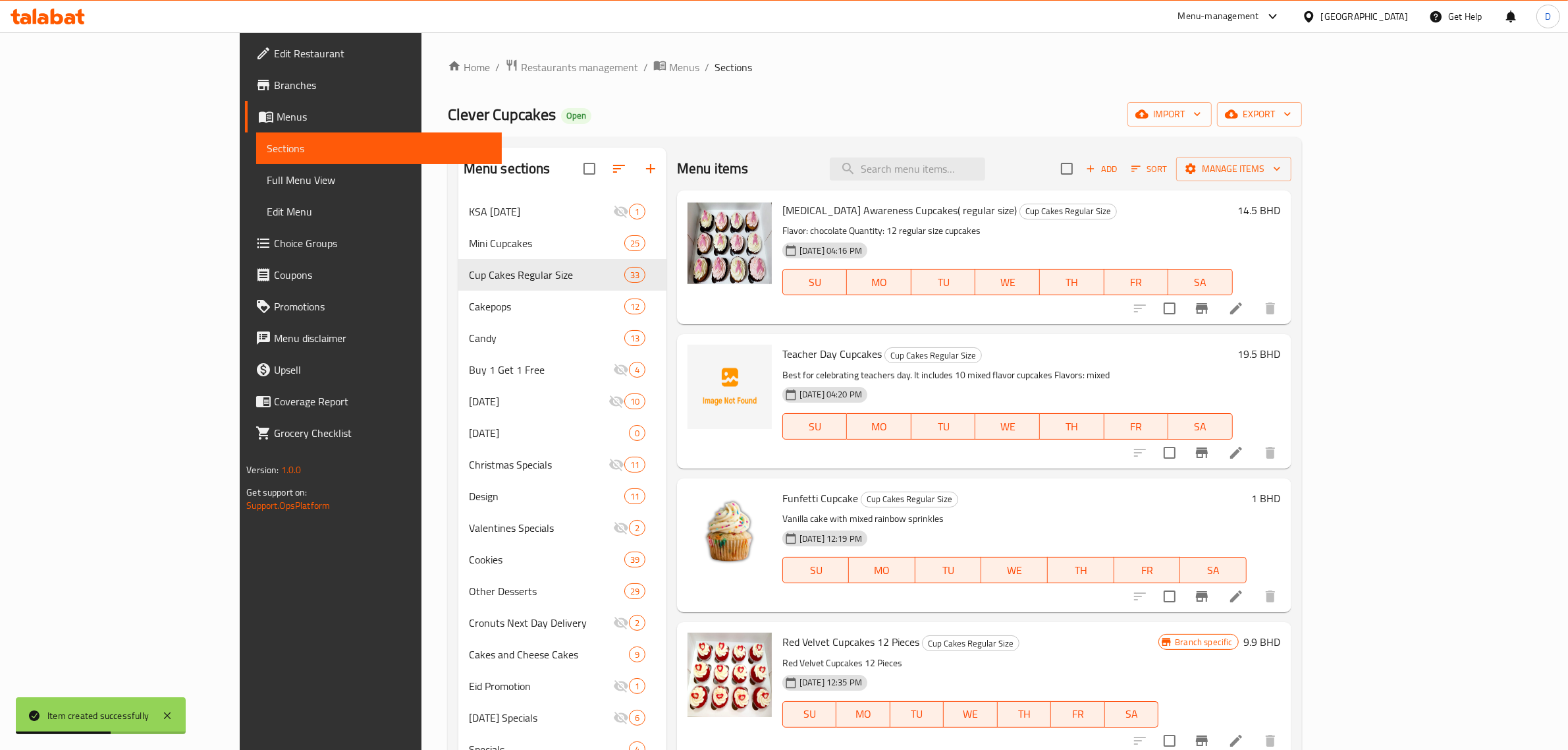
click at [1292, 158] on div "Add Sort Manage items" at bounding box center [1176, 169] width 231 height 28
click at [1168, 164] on span "Sort" at bounding box center [1149, 169] width 36 height 15
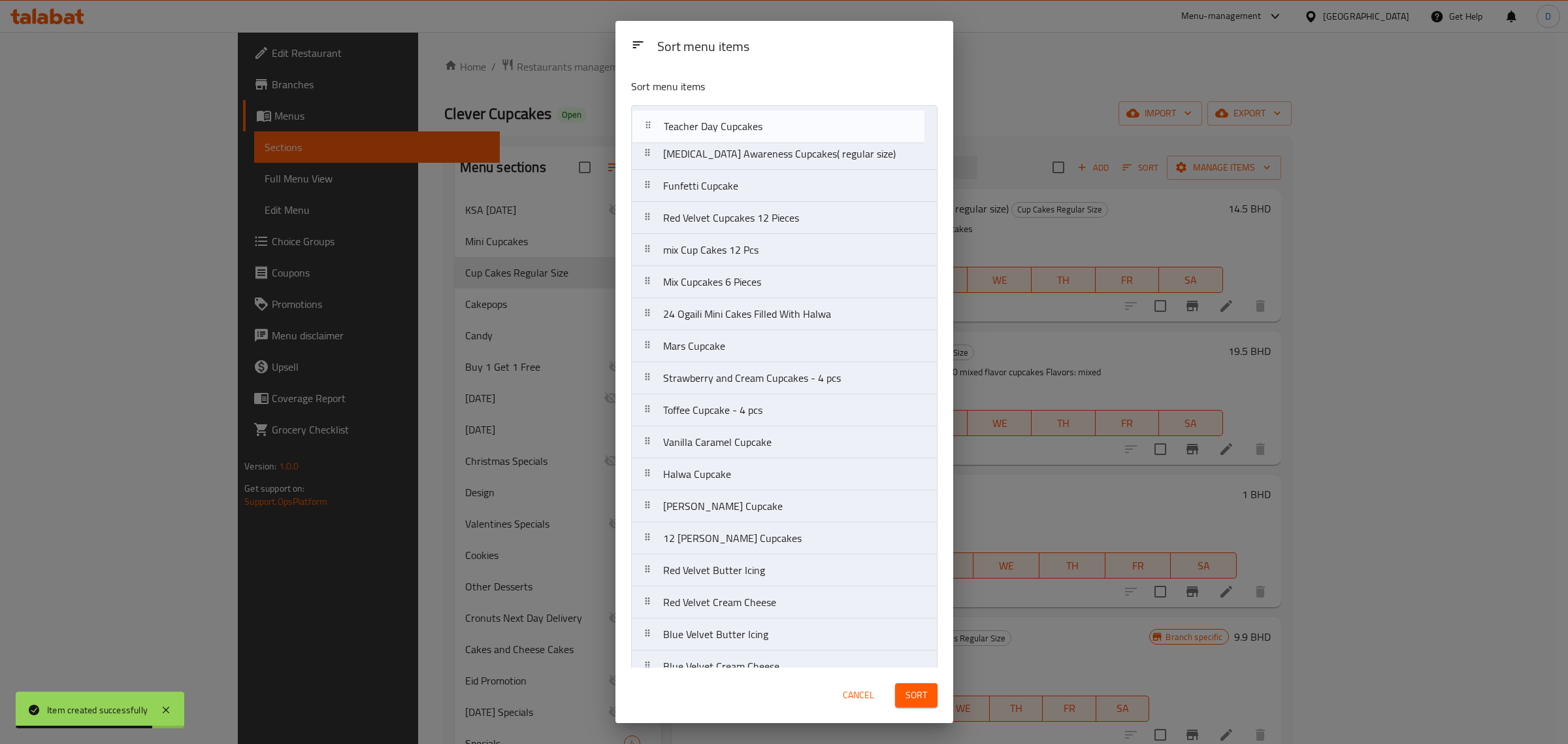
drag, startPoint x: 758, startPoint y: 160, endPoint x: 758, endPoint y: 124, distance: 36.0
click at [758, 124] on nav "[MEDICAL_DATA] Awareness Cupcakes( regular size) Teacher Day Cupcakes Funfetti …" at bounding box center [784, 634] width 306 height 1058
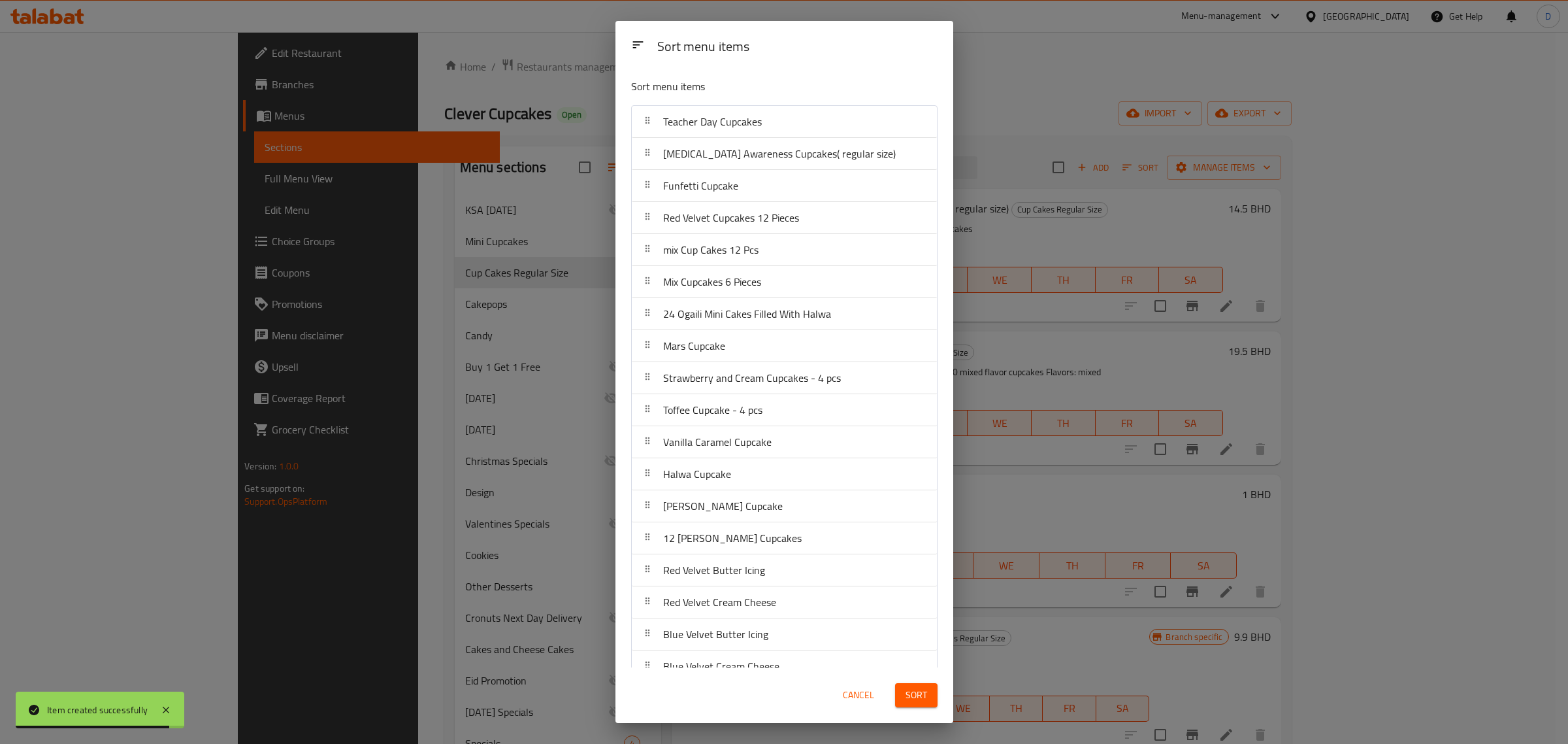
click at [910, 691] on span "Sort" at bounding box center [916, 695] width 21 height 16
